Goal: Download file/media

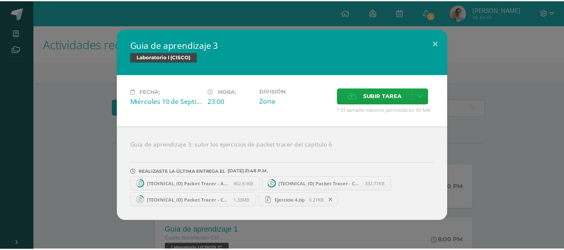
scroll to position [139, 0]
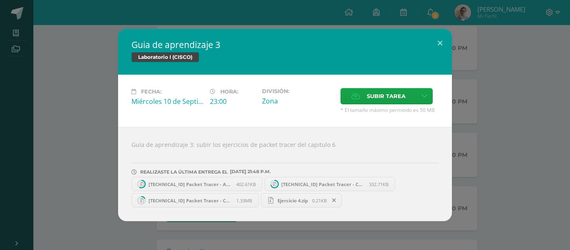
click at [153, 118] on div "Fecha: [DATE] Hora: 23:00 División: Zona Subir tarea" at bounding box center [285, 101] width 334 height 52
click at [439, 41] on button at bounding box center [440, 43] width 24 height 28
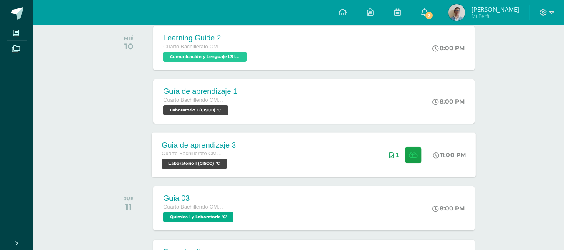
click at [266, 162] on div "Guia de aprendizaje 3 Cuarto Bachillerato CMP Bachillerato en CCLL con Orientac…" at bounding box center [314, 154] width 324 height 45
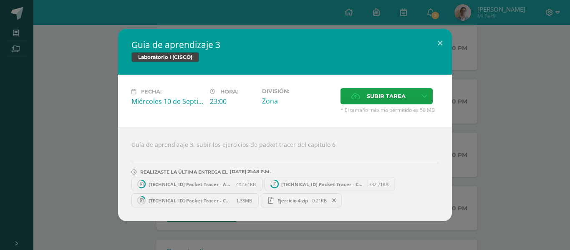
click at [145, 185] on circle at bounding box center [142, 184] width 8 height 8
click at [439, 40] on button at bounding box center [440, 43] width 24 height 28
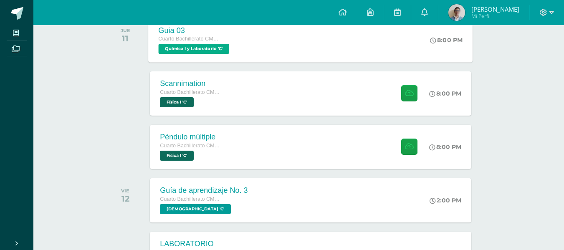
scroll to position [139, 3]
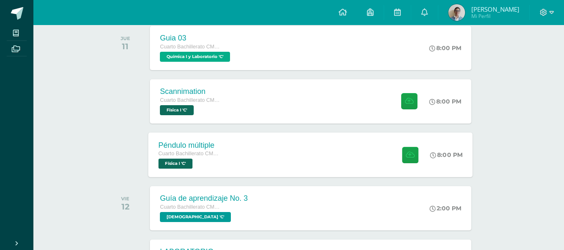
click at [210, 165] on div "Cuarto Bachillerato CMP Bachillerato en CCLL con Orientación en Computación Fís…" at bounding box center [190, 158] width 63 height 19
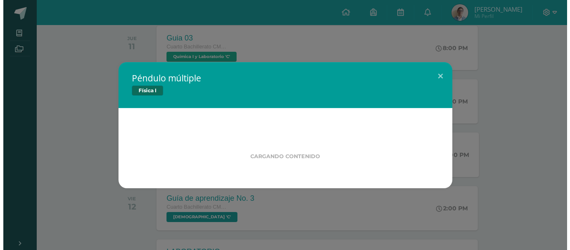
scroll to position [139, 0]
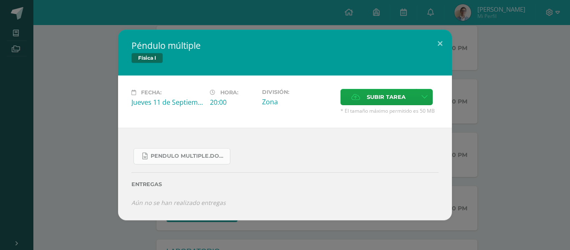
click at [192, 155] on span "Pendulo multiple.docx" at bounding box center [188, 156] width 75 height 7
